Goal: Task Accomplishment & Management: Manage account settings

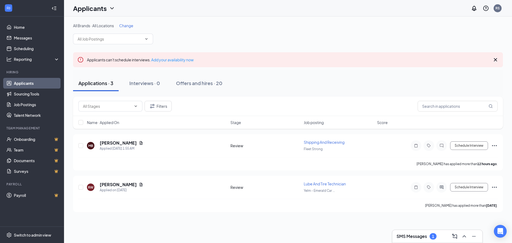
click at [30, 82] on link "Applicants" at bounding box center [37, 83] width 46 height 11
click at [27, 103] on link "Job Postings" at bounding box center [37, 104] width 46 height 11
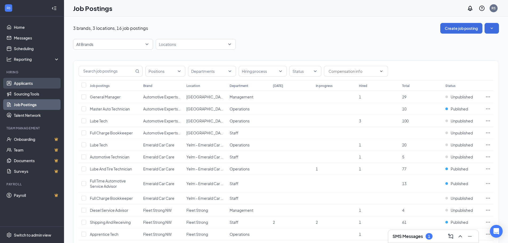
click at [26, 81] on link "Applicants" at bounding box center [37, 83] width 46 height 11
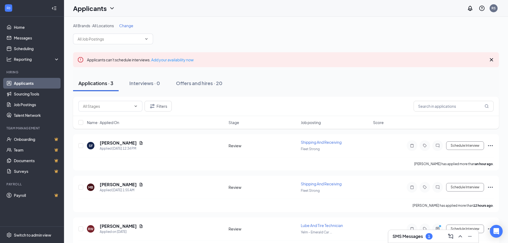
click at [401, 239] on div "SMS Messages 1" at bounding box center [433, 236] width 82 height 9
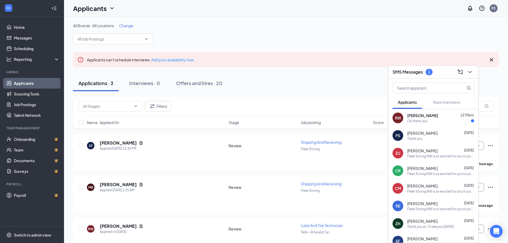
click at [421, 123] on div "Ok thank you" at bounding box center [417, 121] width 20 height 5
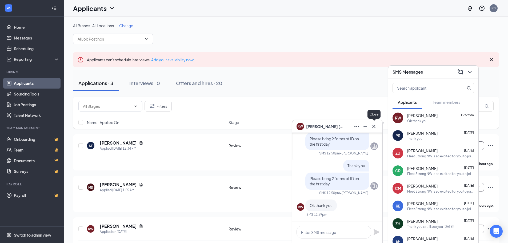
click at [373, 125] on icon "Cross" at bounding box center [373, 126] width 3 height 3
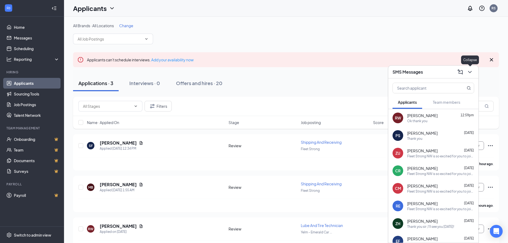
click at [470, 70] on icon "ChevronDown" at bounding box center [470, 72] width 6 height 6
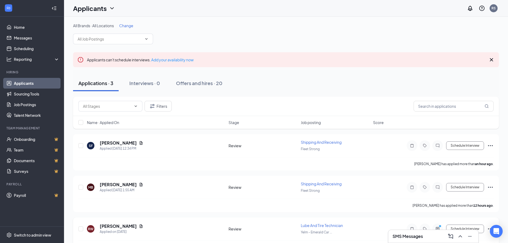
click at [487, 227] on icon "Ellipses" at bounding box center [490, 229] width 6 height 6
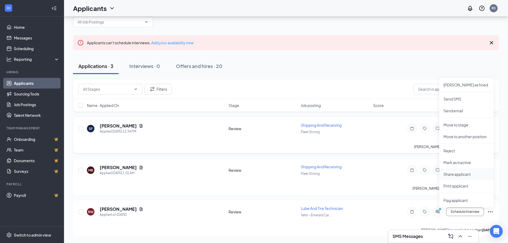
scroll to position [17, 0]
click at [458, 84] on p "[PERSON_NAME] as hired" at bounding box center [466, 84] width 46 height 5
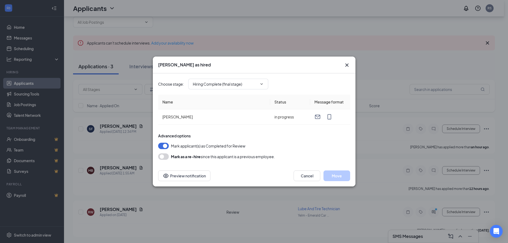
type input "Hiring Complete (final stage)"
click at [335, 176] on button "Move" at bounding box center [336, 175] width 27 height 11
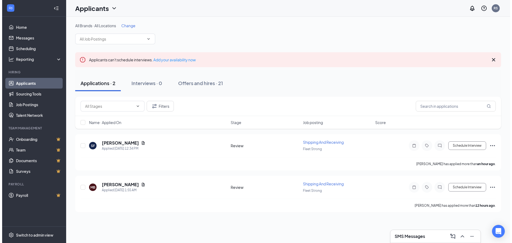
scroll to position [0, 0]
